Goal: Information Seeking & Learning: Learn about a topic

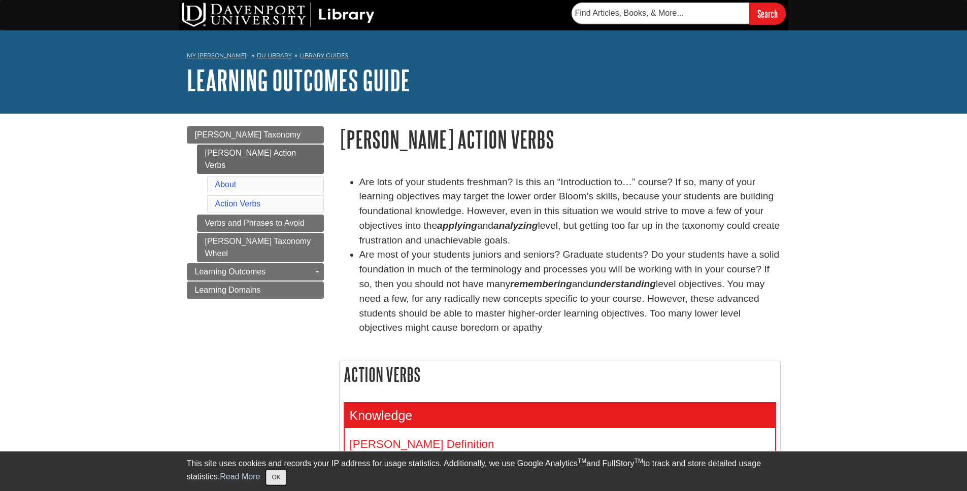
click at [285, 473] on button "OK" at bounding box center [276, 477] width 20 height 15
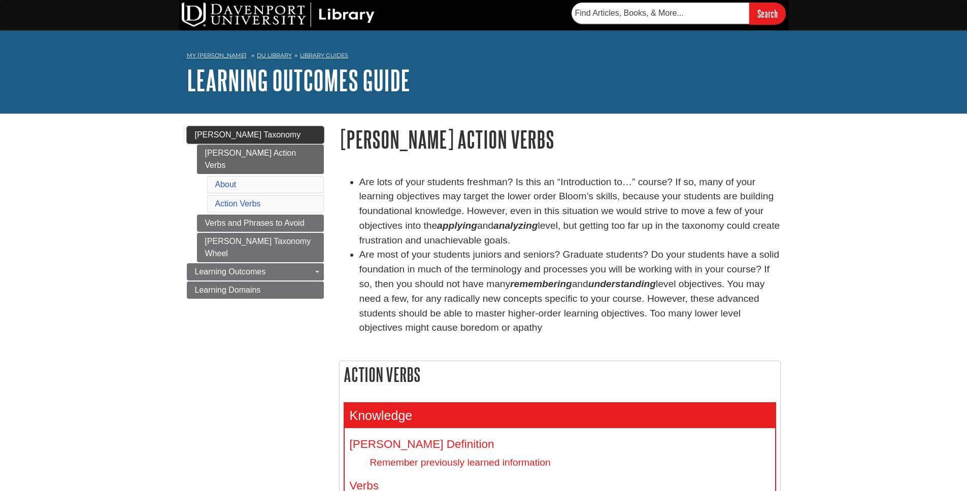
click at [220, 136] on span "[PERSON_NAME] Taxonomy" at bounding box center [248, 134] width 106 height 9
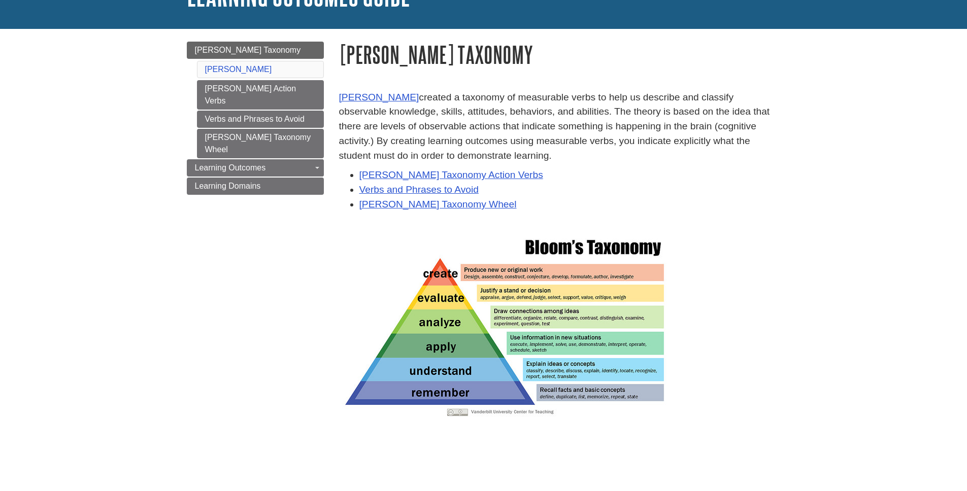
scroll to position [82, 0]
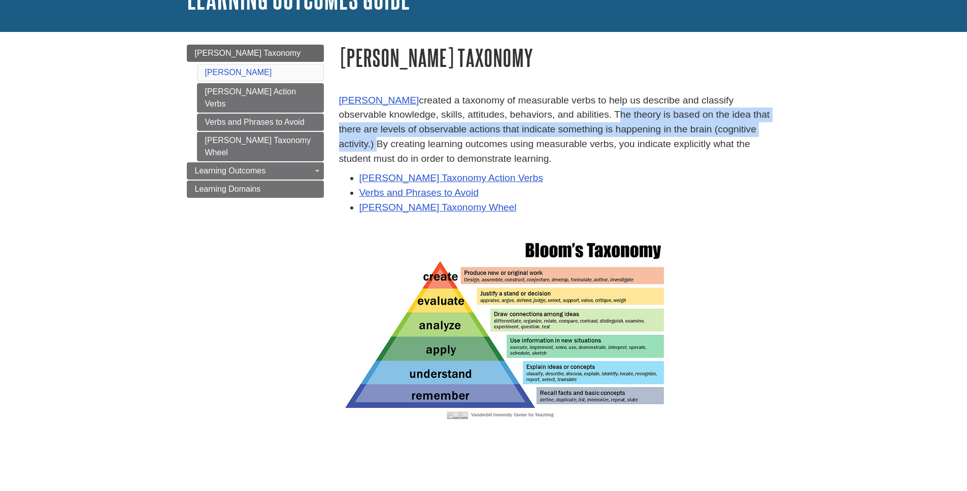
drag, startPoint x: 564, startPoint y: 113, endPoint x: 739, endPoint y: 131, distance: 175.6
click at [739, 131] on p "[PERSON_NAME] created a taxonomy of measurable verbs to help us describe and cl…" at bounding box center [560, 129] width 442 height 73
copy p "The theory is based on the idea that there are levels of observable actions tha…"
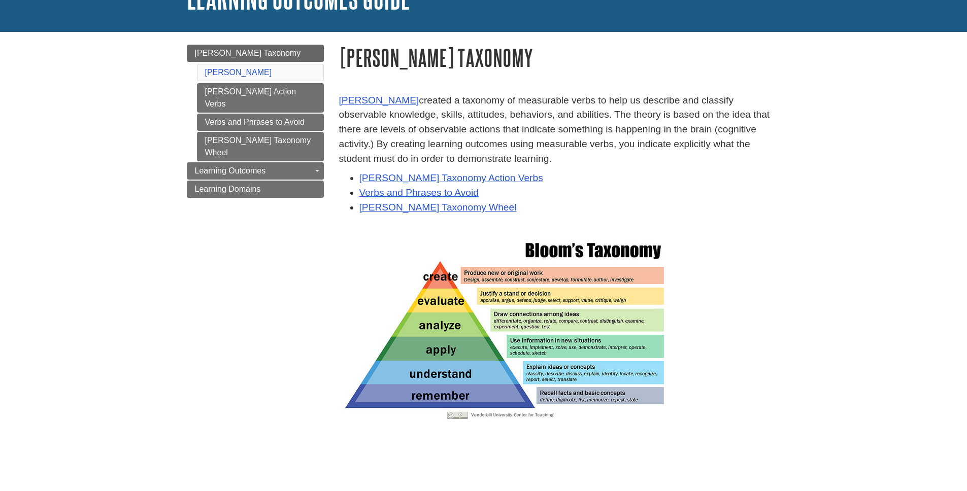
click at [691, 215] on li "[PERSON_NAME] Taxonomy Wheel" at bounding box center [569, 207] width 421 height 15
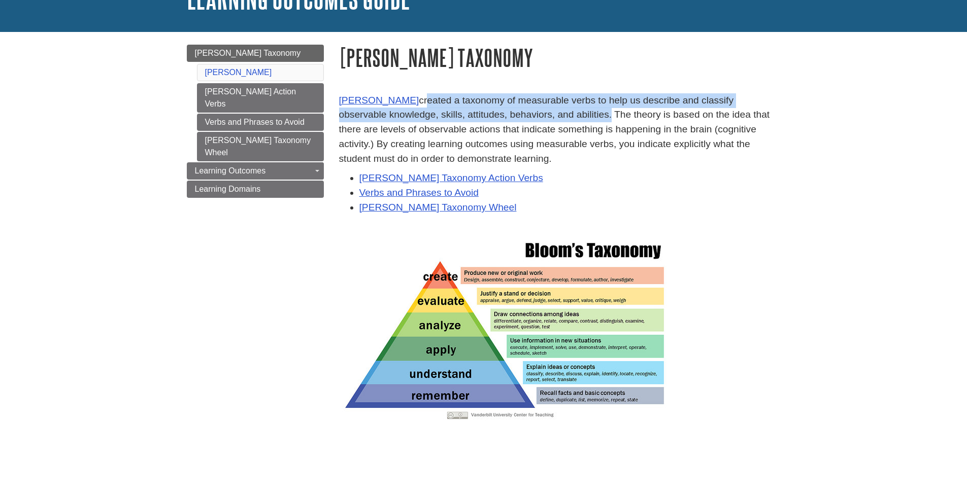
drag, startPoint x: 558, startPoint y: 114, endPoint x: 416, endPoint y: 102, distance: 142.7
click at [416, 102] on p "Benjamin Bloom created a taxonomy of measurable verbs to help us describe and c…" at bounding box center [560, 129] width 442 height 73
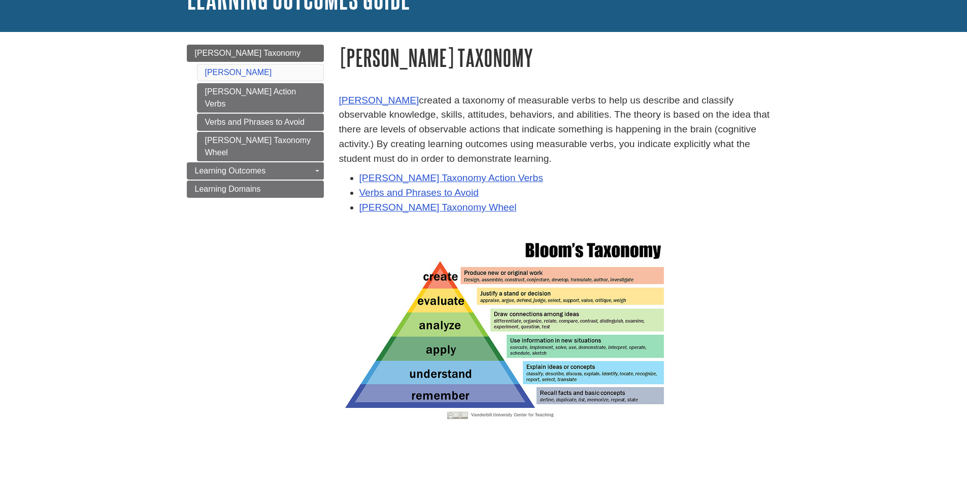
click at [561, 66] on h1 "[PERSON_NAME] Taxonomy" at bounding box center [560, 58] width 442 height 26
drag, startPoint x: 742, startPoint y: 128, endPoint x: 779, endPoint y: 165, distance: 52.8
click at [779, 165] on p "Benjamin Bloom created a taxonomy of measurable verbs to help us describe and c…" at bounding box center [560, 129] width 442 height 73
copy p "By creating learning outcomes using measurable verbs, you indicate explicitly w…"
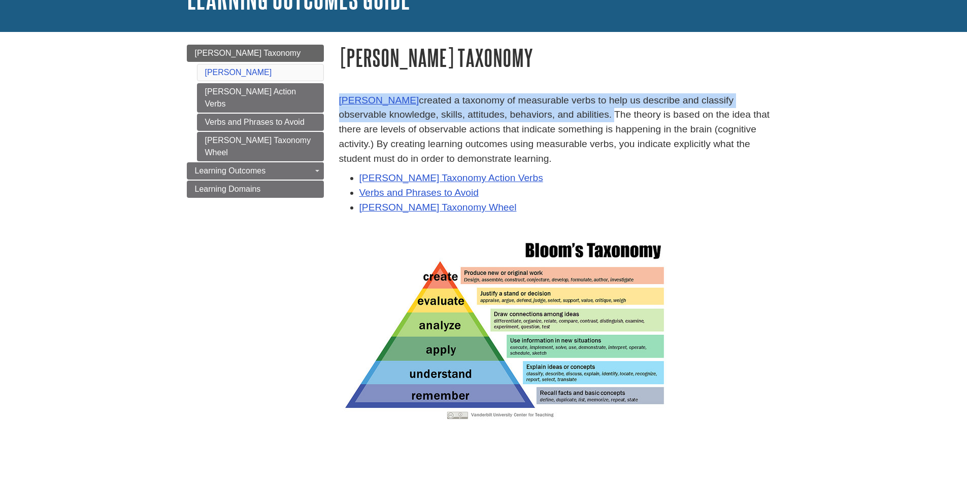
drag, startPoint x: 337, startPoint y: 93, endPoint x: 561, endPoint y: 109, distance: 225.4
click at [561, 109] on div "Benjamin Bloom created a taxonomy of measurable verbs to help us describe and c…" at bounding box center [559, 265] width 457 height 365
copy p "Benjamin Bloom created a taxonomy of measurable verbs to help us describe and c…"
click at [238, 49] on span "[PERSON_NAME] Taxonomy" at bounding box center [248, 53] width 106 height 9
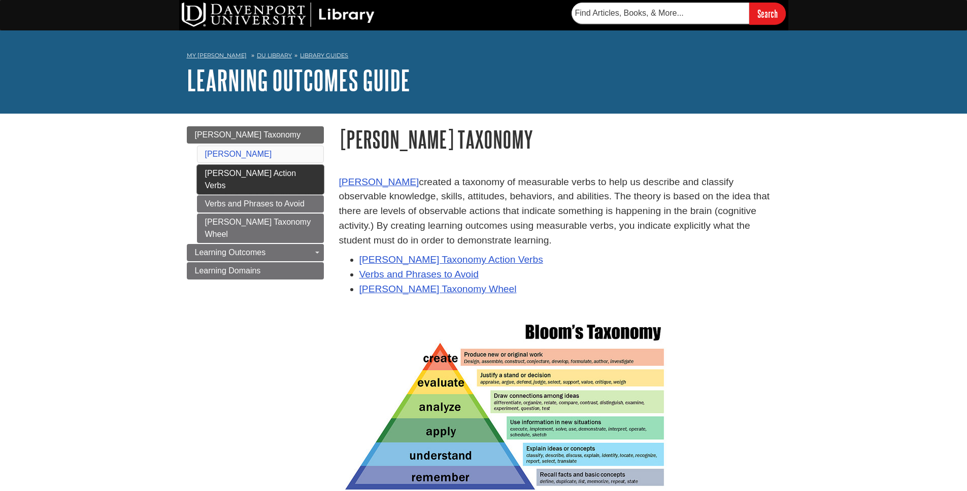
click at [254, 175] on link "[PERSON_NAME] Action Verbs" at bounding box center [260, 179] width 127 height 29
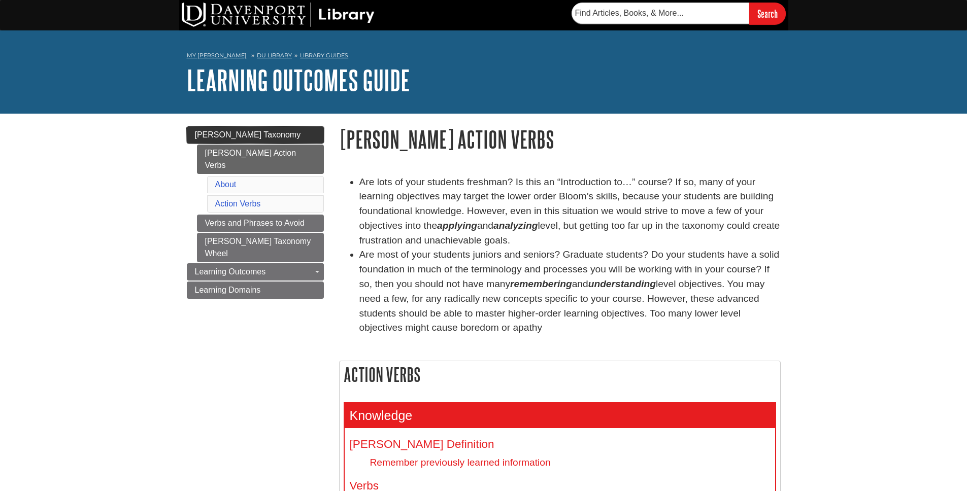
click at [250, 130] on span "[PERSON_NAME] Taxonomy" at bounding box center [248, 134] width 106 height 9
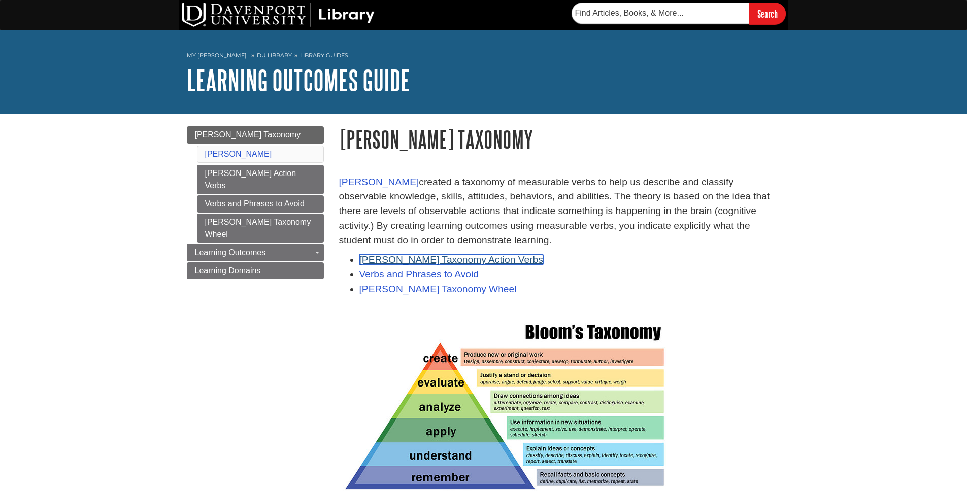
click at [405, 260] on link "Bloom's Taxonomy Action Verbs" at bounding box center [451, 259] width 184 height 11
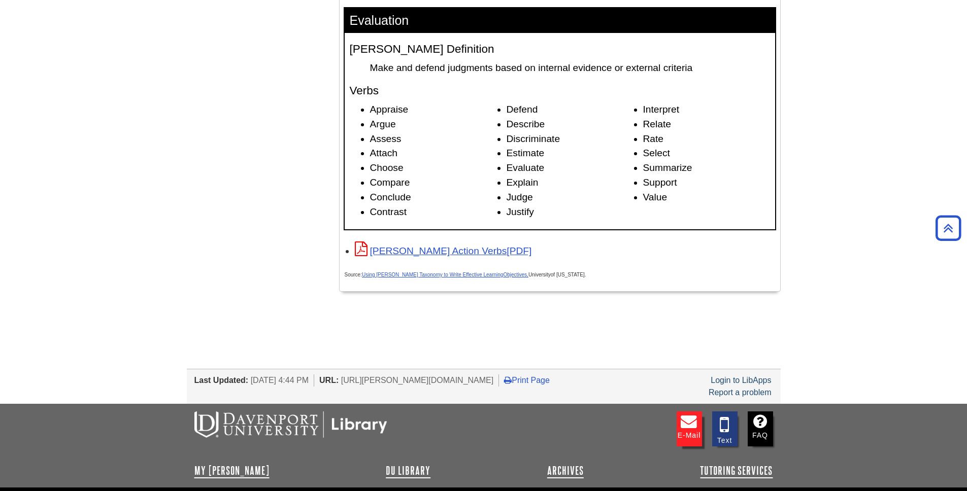
scroll to position [1557, 0]
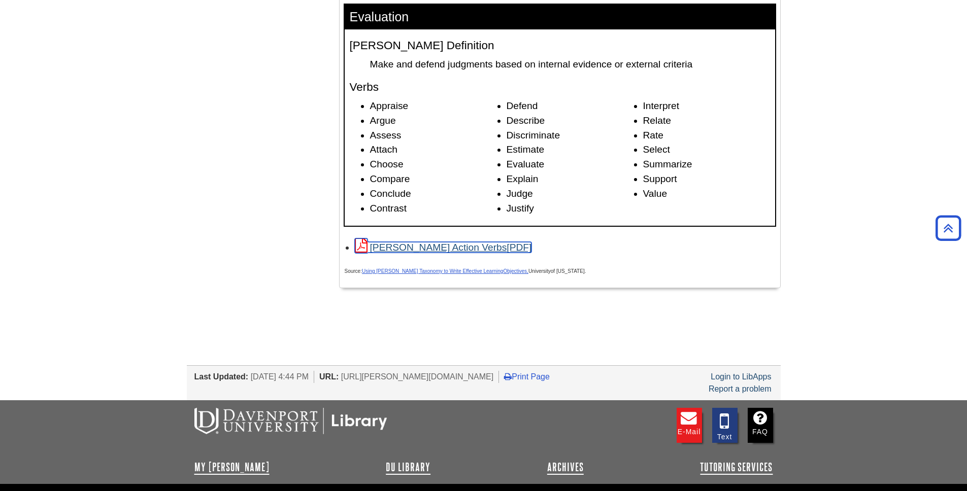
click at [442, 248] on link "[PERSON_NAME] Action Verbs" at bounding box center [443, 247] width 177 height 11
